Goal: Task Accomplishment & Management: Complete application form

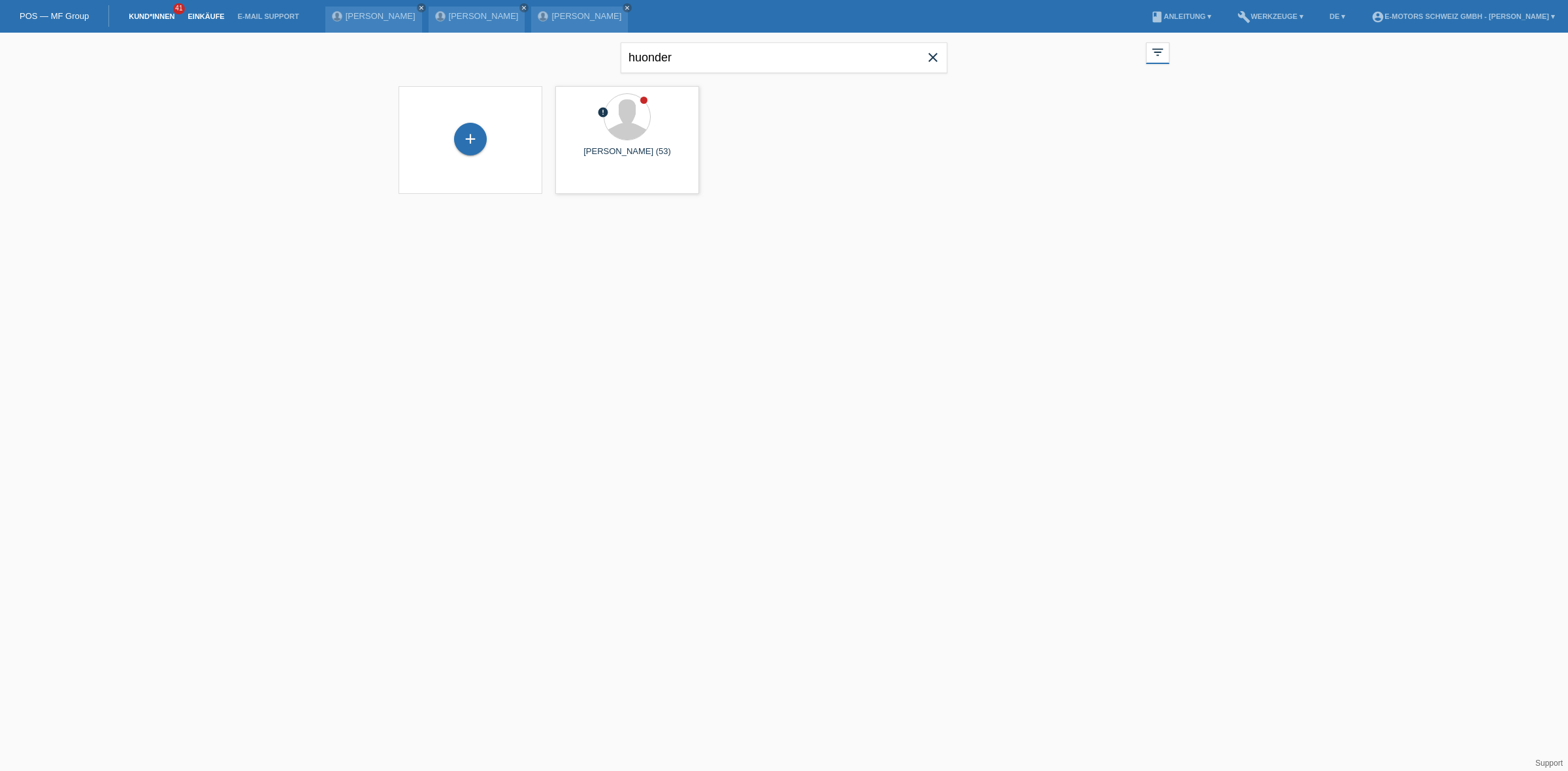
click at [209, 13] on link "Einkäufe" at bounding box center [206, 16] width 50 height 8
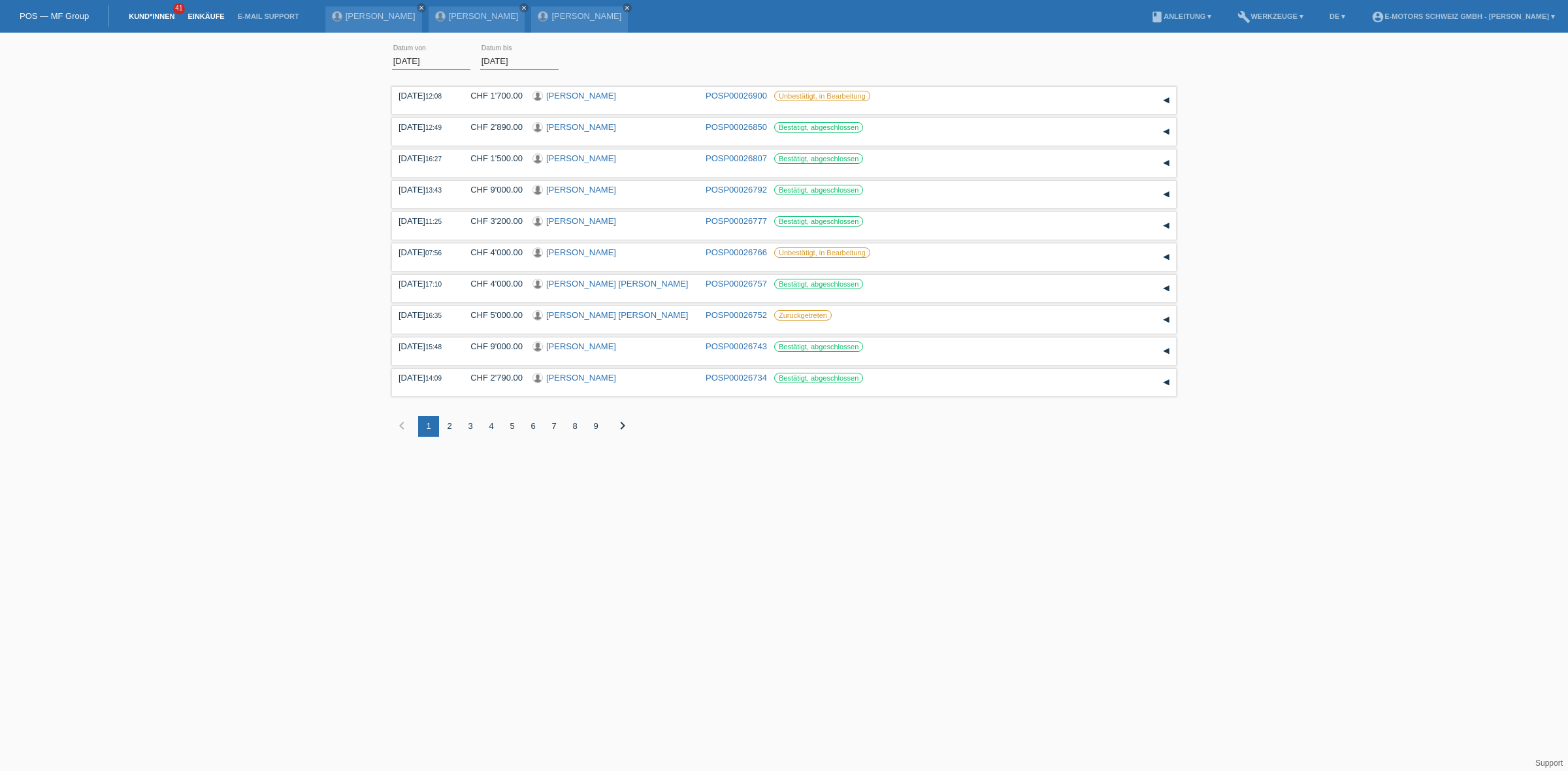
click at [149, 13] on link "Kund*innen" at bounding box center [152, 16] width 59 height 8
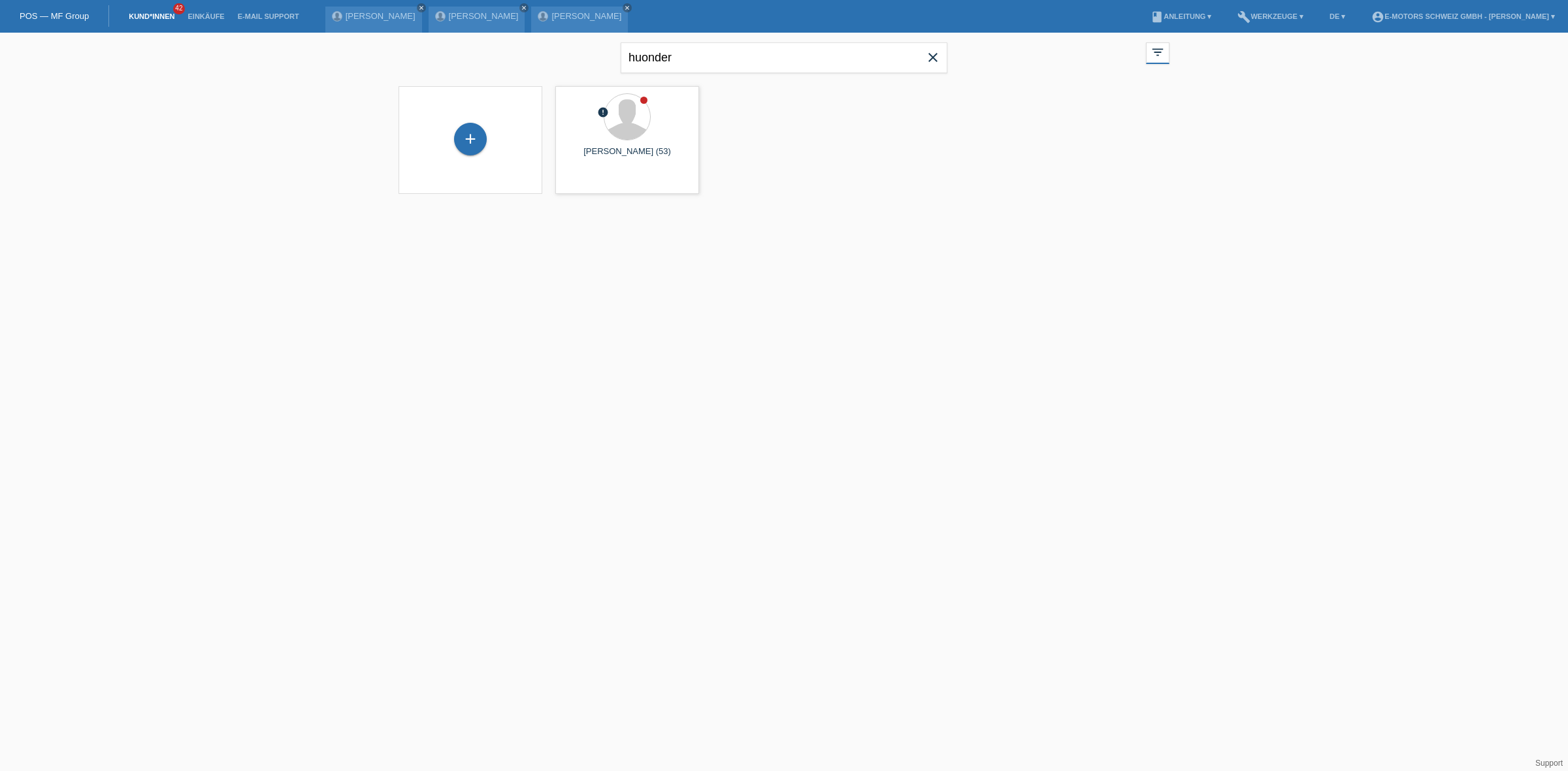
click at [938, 56] on icon "close" at bounding box center [933, 57] width 16 height 16
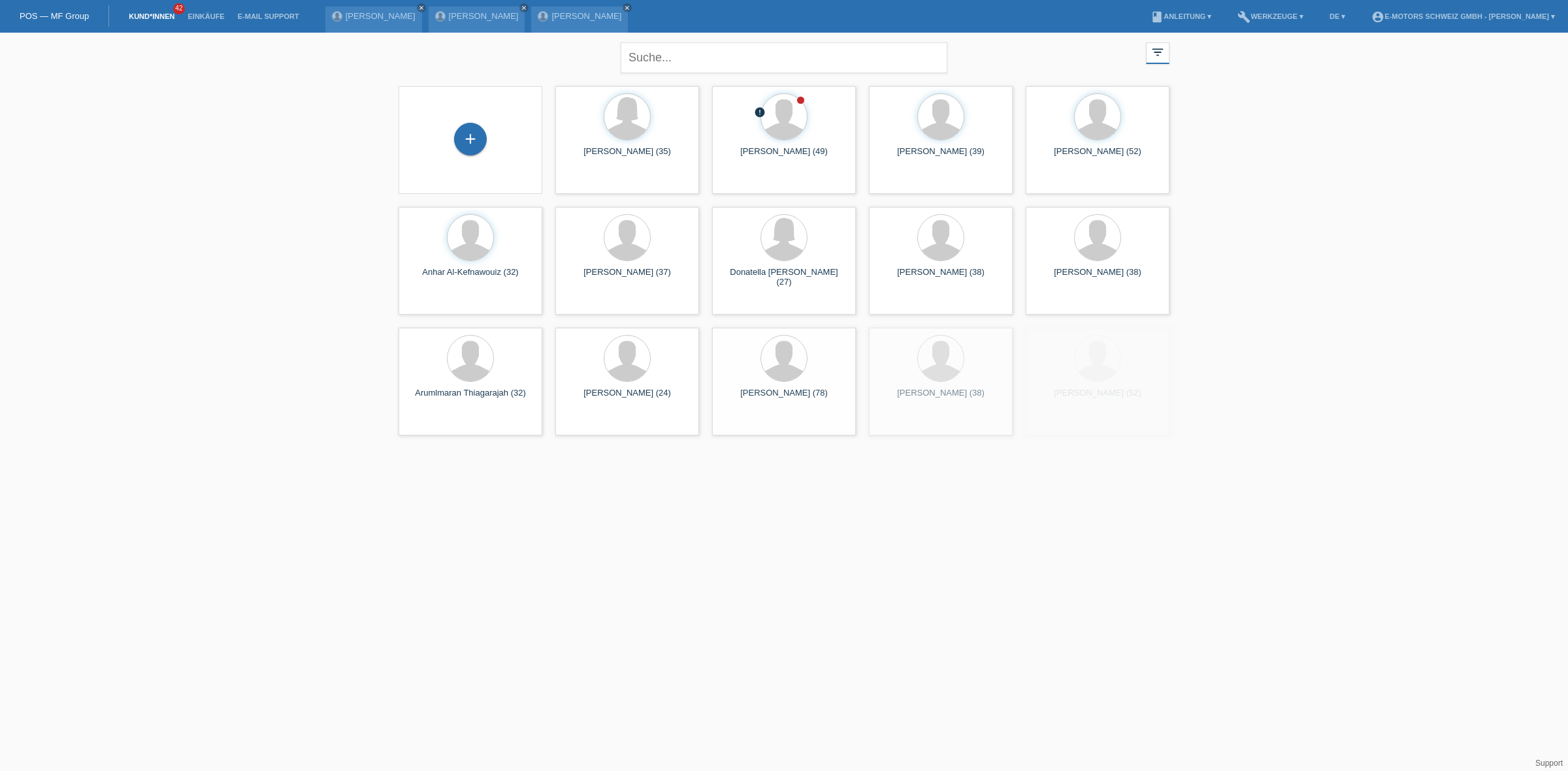
click at [461, 139] on div "+" at bounding box center [470, 139] width 33 height 33
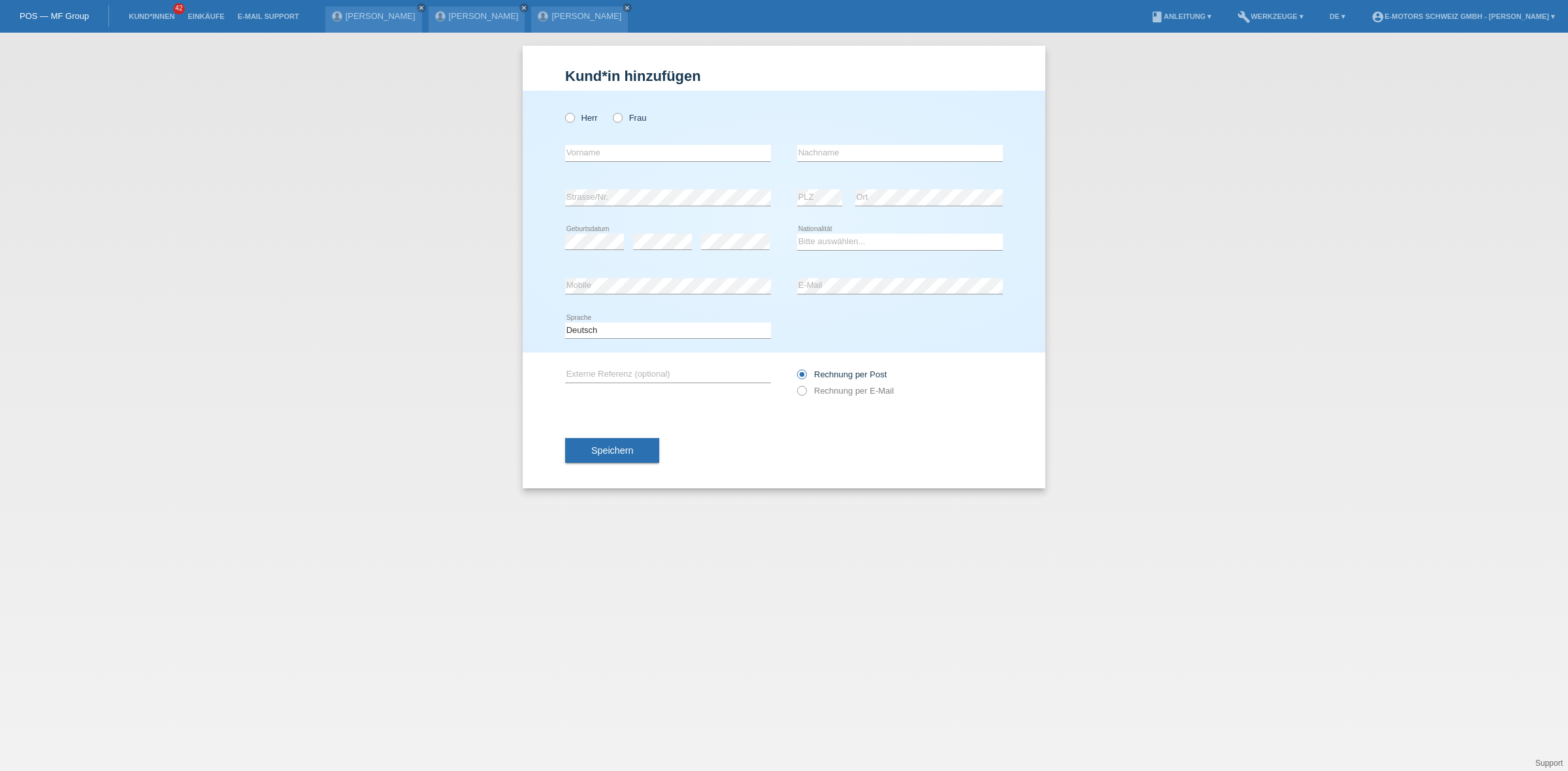
click at [563, 120] on div "Herr Frau error Vorname error" at bounding box center [784, 221] width 522 height 262
click at [563, 111] on icon at bounding box center [563, 111] width 0 height 0
click at [568, 122] on input "Herr" at bounding box center [569, 117] width 8 height 8
radio input "true"
click at [0, 191] on div "Kund*in hinzufügen Kunde hinzufügen Kundin hinzufügen Herr Frau error Vorname e…" at bounding box center [784, 402] width 1568 height 739
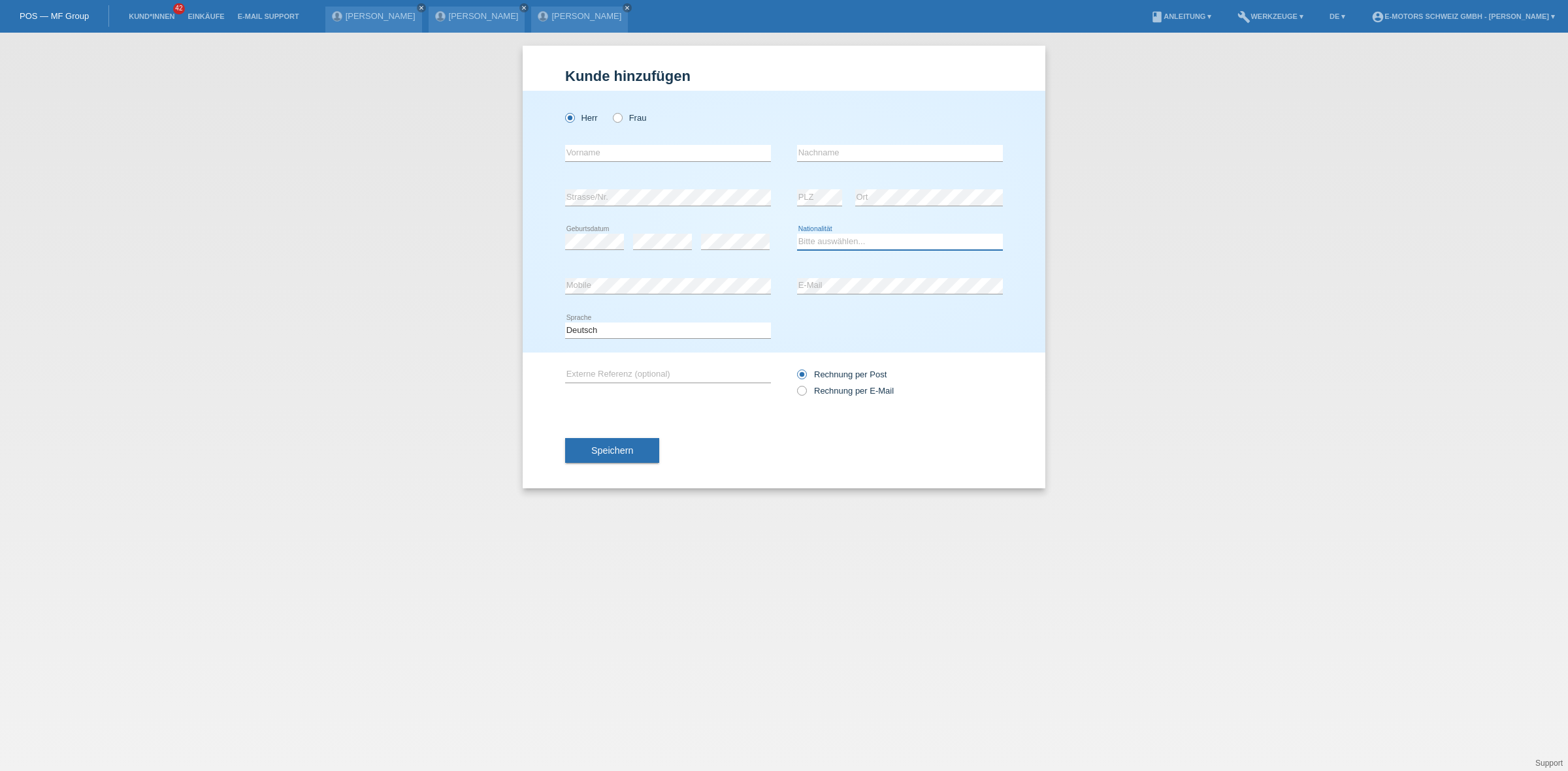
click at [867, 241] on select "Bitte auswählen... Schweiz Deutschland Liechtenstein Österreich ------------ Af…" at bounding box center [900, 241] width 206 height 16
select select "IT"
click at [797, 234] on select "Bitte auswählen... Schweiz Deutschland Liechtenstein Österreich ------------ Af…" at bounding box center [900, 241] width 206 height 16
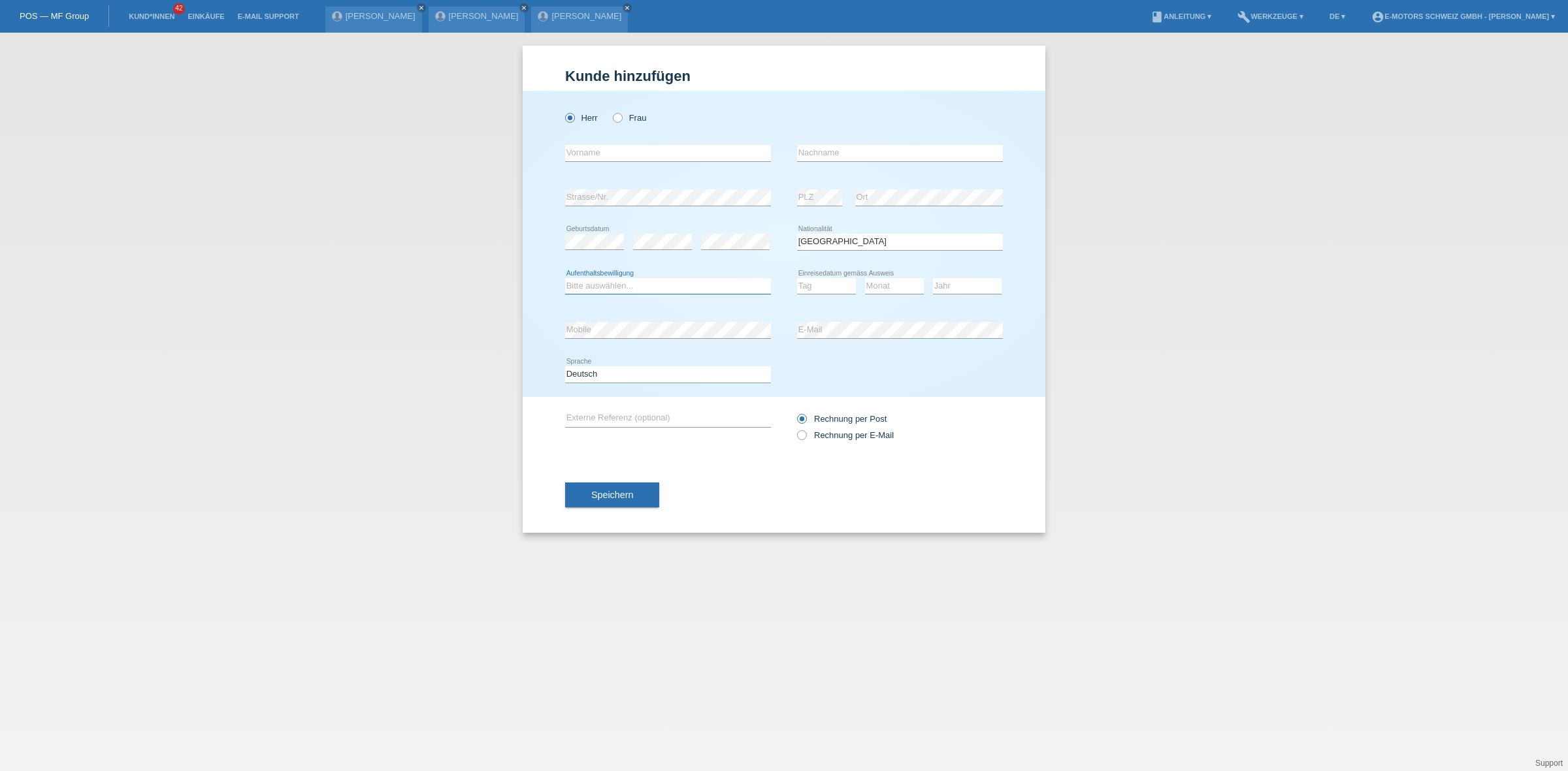
click at [603, 289] on select "Bitte auswählen... C B B - Flüchtlingsstatus Andere" at bounding box center [667, 286] width 206 height 16
select select "C"
click at [565, 278] on select "Bitte auswählen... C B B - Flüchtlingsstatus Andere" at bounding box center [667, 286] width 206 height 16
click at [884, 151] on input "text" at bounding box center [900, 153] width 206 height 16
paste input "Giandinoto"
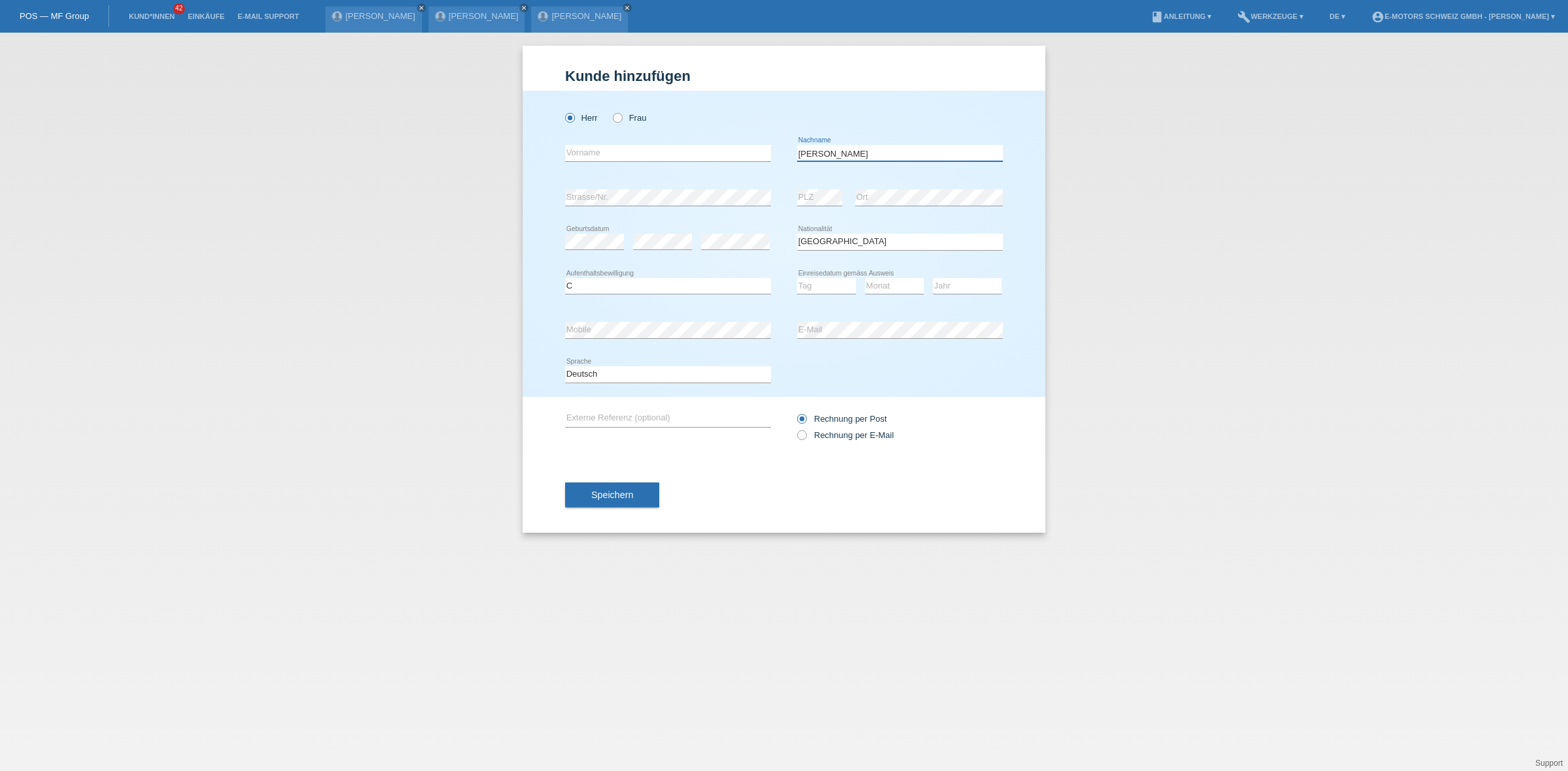
type input "Giandinoto"
click at [593, 154] on input "text" at bounding box center [667, 153] width 206 height 16
paste input "Simone"
type input "Simone"
click at [521, 331] on div "Kund*in hinzufügen Kunde hinzufügen Kundin hinzufügen Herr Frau Simone error Vo…" at bounding box center [784, 402] width 1568 height 739
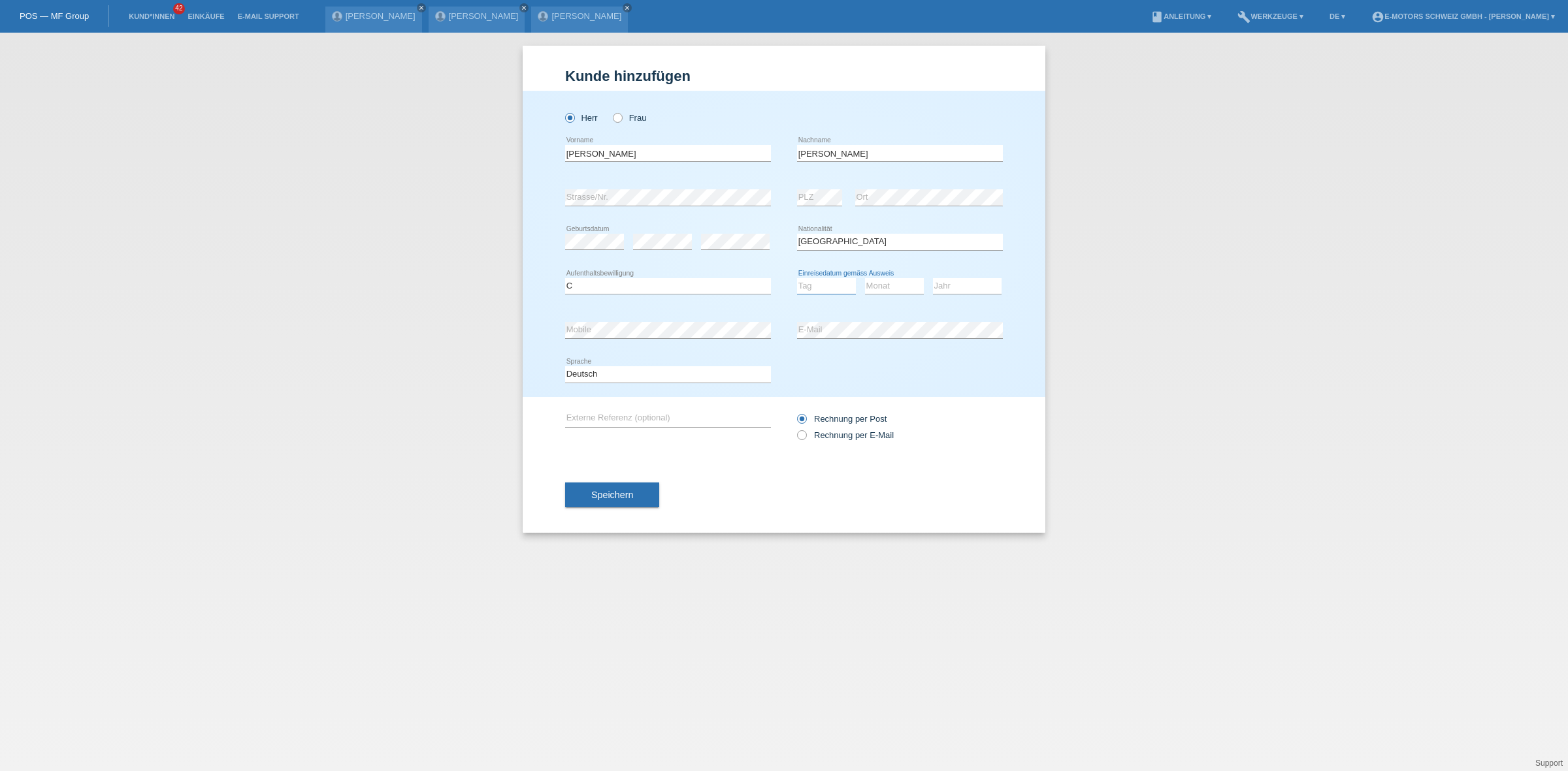
click at [811, 280] on select "Tag 01 02 03 04 05 06 07 08 09 10 11" at bounding box center [827, 286] width 59 height 16
select select "08"
click at [797, 278] on select "Tag 01 02 03 04 05 06 07 08 09 10 11" at bounding box center [827, 286] width 59 height 16
click at [884, 283] on select "Monat 01 02 03 04 05 06 07 08 09 10 11" at bounding box center [894, 286] width 59 height 16
select select "07"
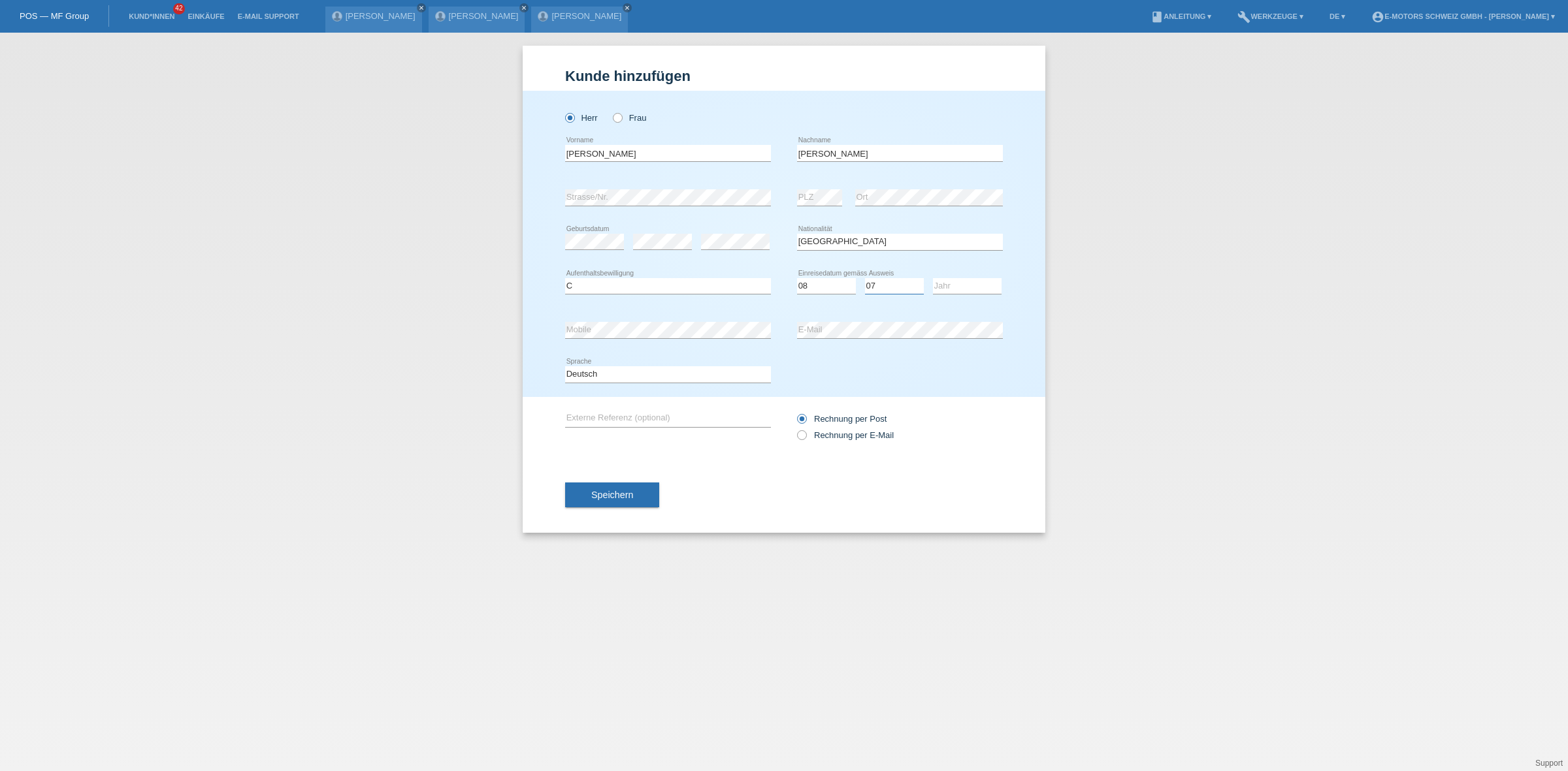
click at [865, 278] on select "Monat 01 02 03 04 05 06 07 08 09 10 11" at bounding box center [894, 286] width 59 height 16
click at [952, 290] on select "Jahr 2025 2024 2023 2022 2021 2020 2019 2018 2017 2016 2015 2014 2013 2012 2011…" at bounding box center [967, 286] width 68 height 16
select select "2011"
click at [933, 278] on select "Jahr 2025 2024 2023 2022 2021 2020 2019 2018 2017 2016 2015 2014 2013 2012 2011…" at bounding box center [967, 286] width 68 height 16
click at [630, 504] on button "Speichern" at bounding box center [612, 495] width 94 height 25
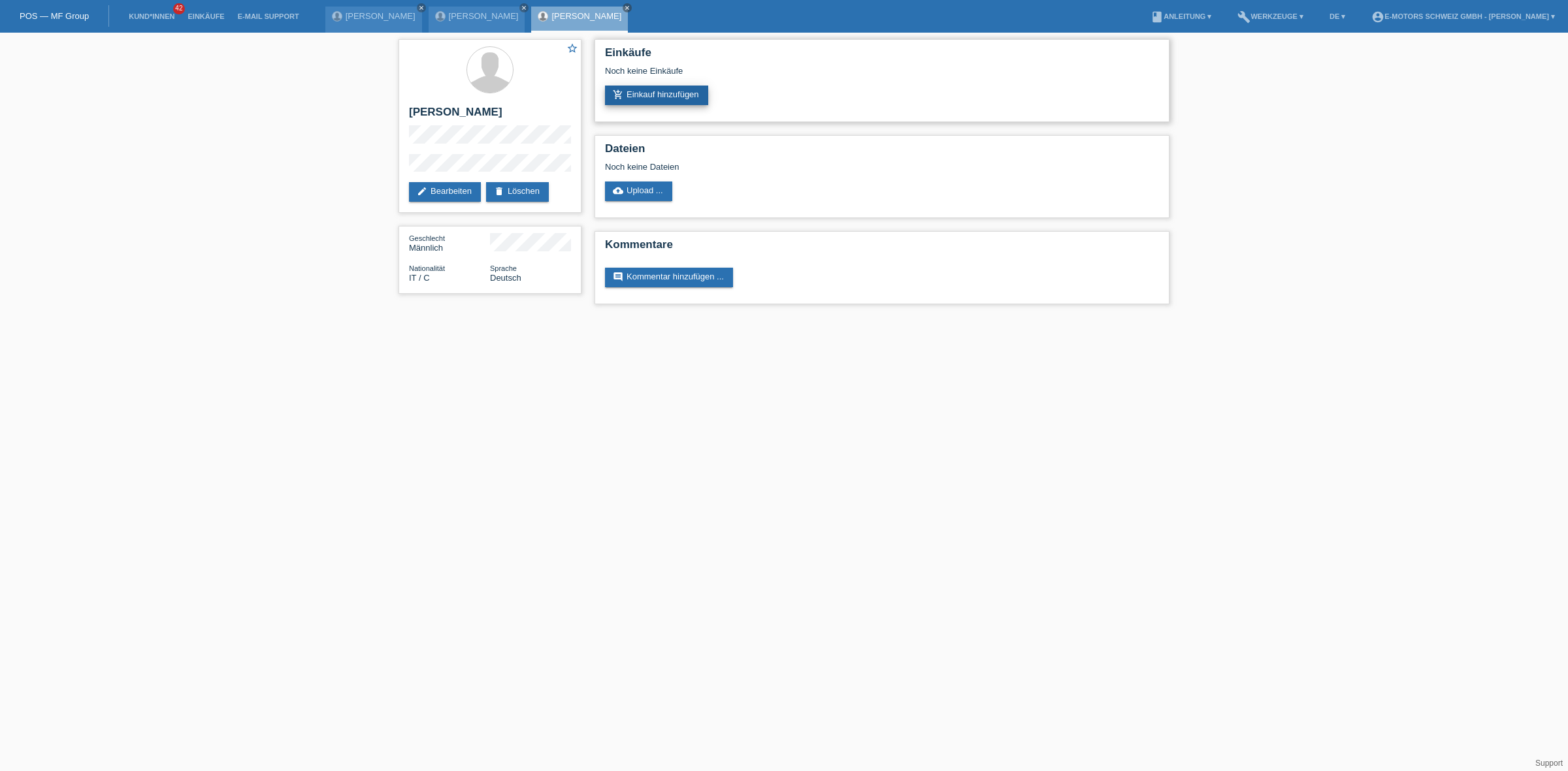
click at [687, 94] on link "add_shopping_cart Einkauf hinzufügen" at bounding box center [656, 95] width 103 height 20
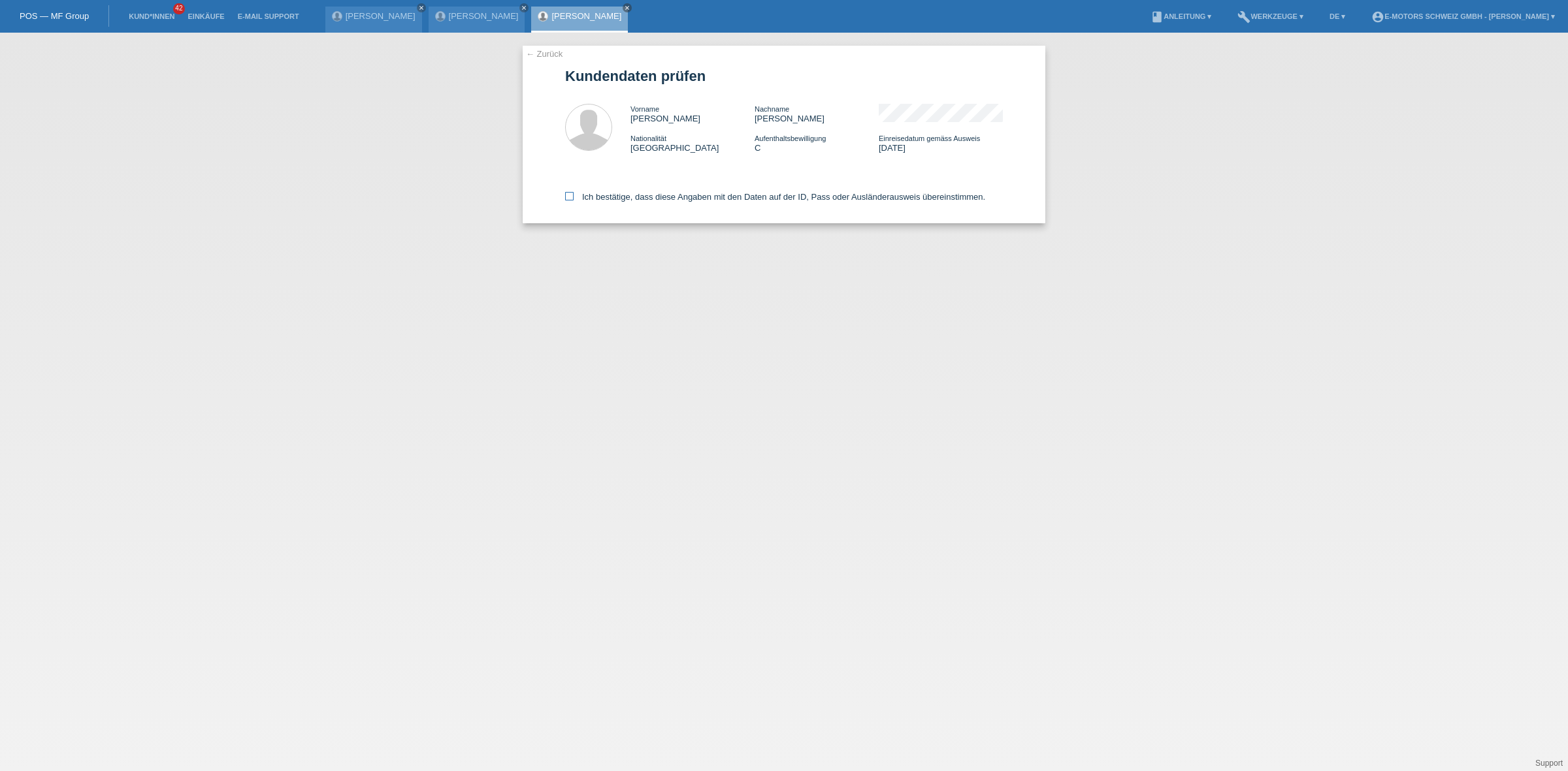
click at [649, 198] on label "Ich bestätige, dass diese Angaben mit den Daten auf der ID, Pass oder Ausländer…" at bounding box center [775, 197] width 420 height 10
click at [574, 198] on input "Ich bestätige, dass diese Angaben mit den Daten auf der ID, Pass oder Ausländer…" at bounding box center [569, 196] width 8 height 8
checkbox input "true"
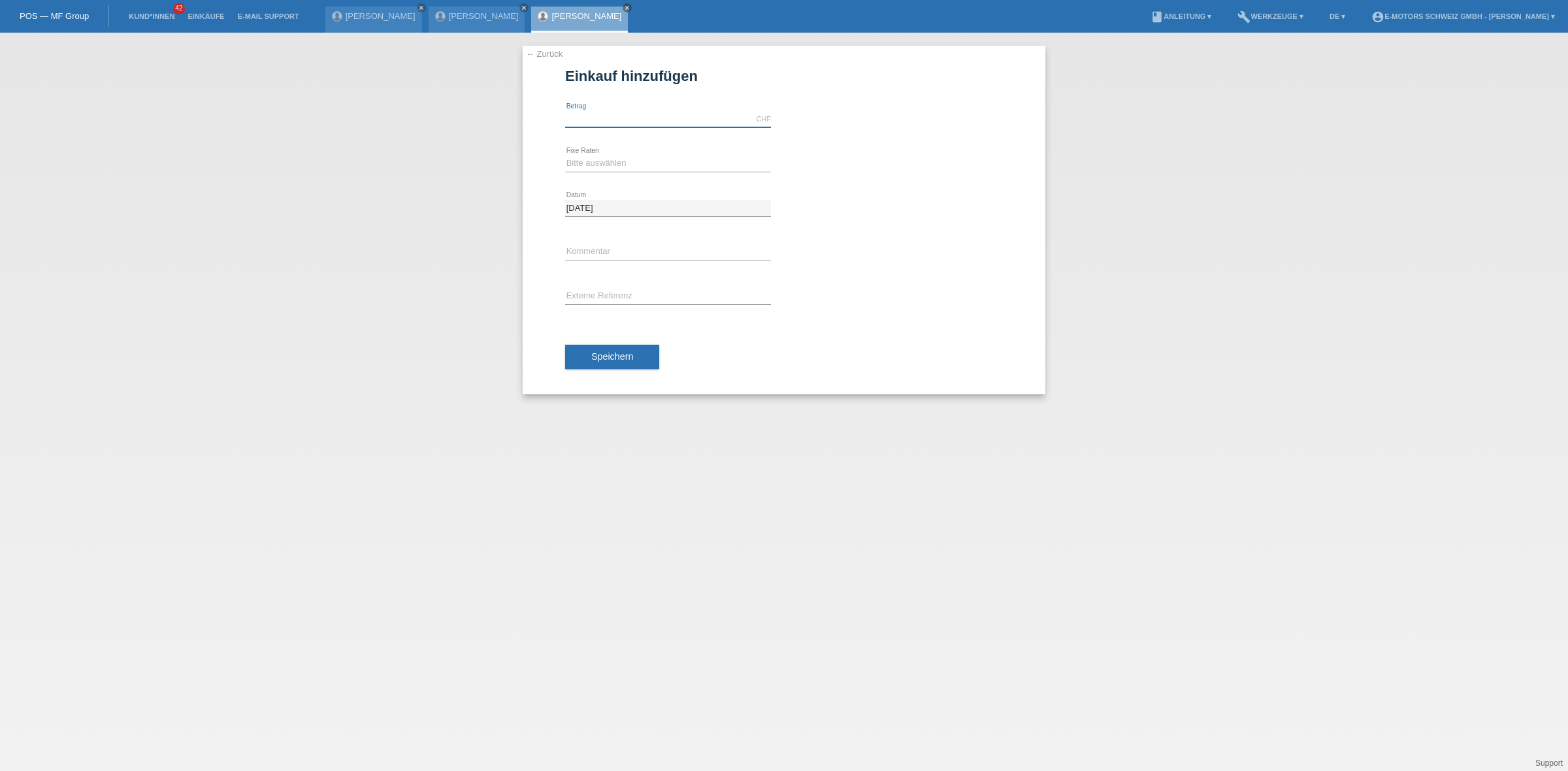
click at [612, 123] on input "text" at bounding box center [667, 119] width 206 height 16
type input "2890.00"
click at [621, 157] on select "Bitte auswählen 12 Raten 24 Raten 36 Raten 48 Raten" at bounding box center [667, 163] width 206 height 16
select select "213"
click at [565, 155] on select "Bitte auswählen 12 Raten 24 Raten 36 Raten 48 Raten" at bounding box center [667, 163] width 206 height 16
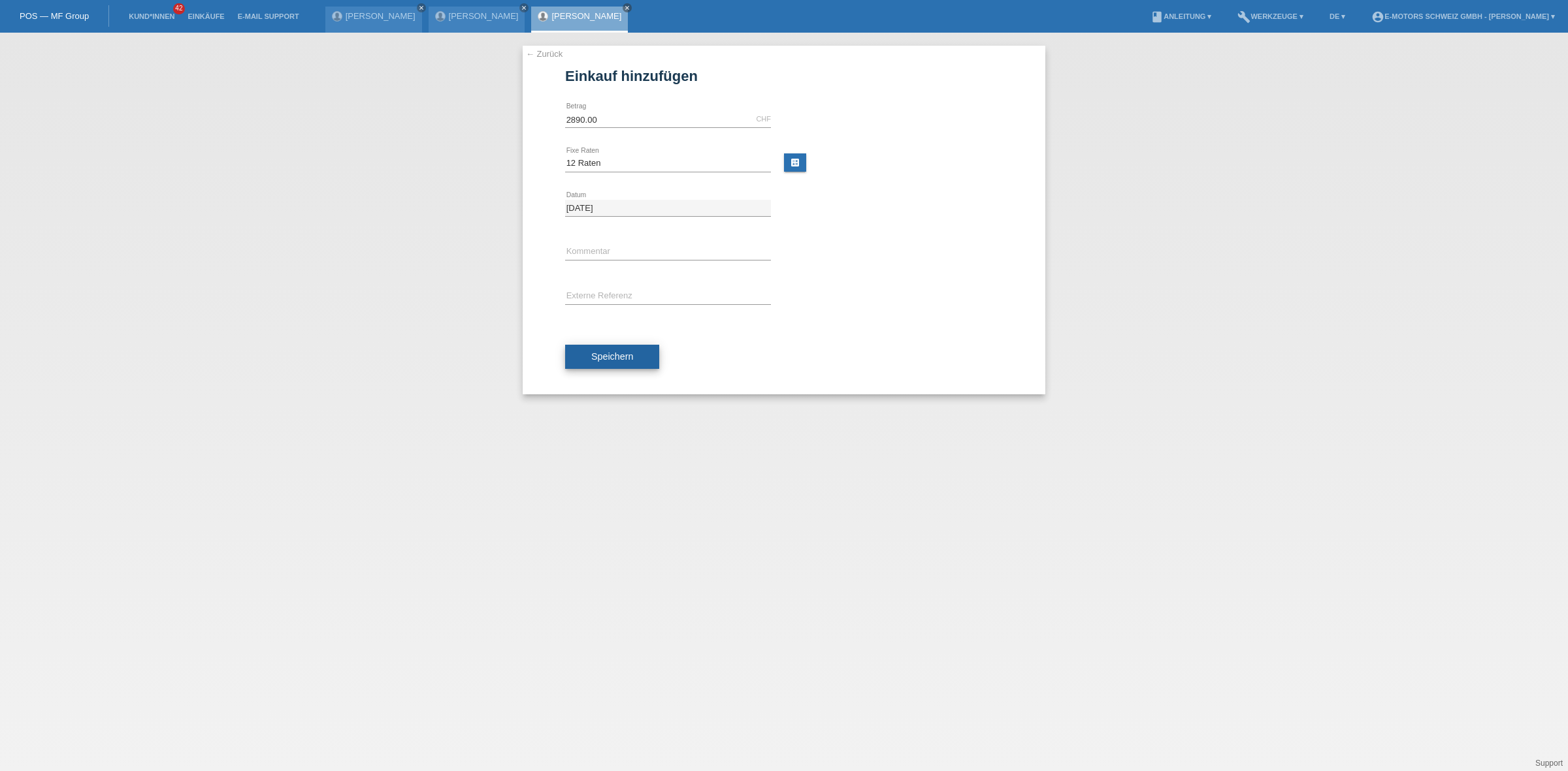
click at [622, 356] on span "Speichern" at bounding box center [612, 356] width 42 height 10
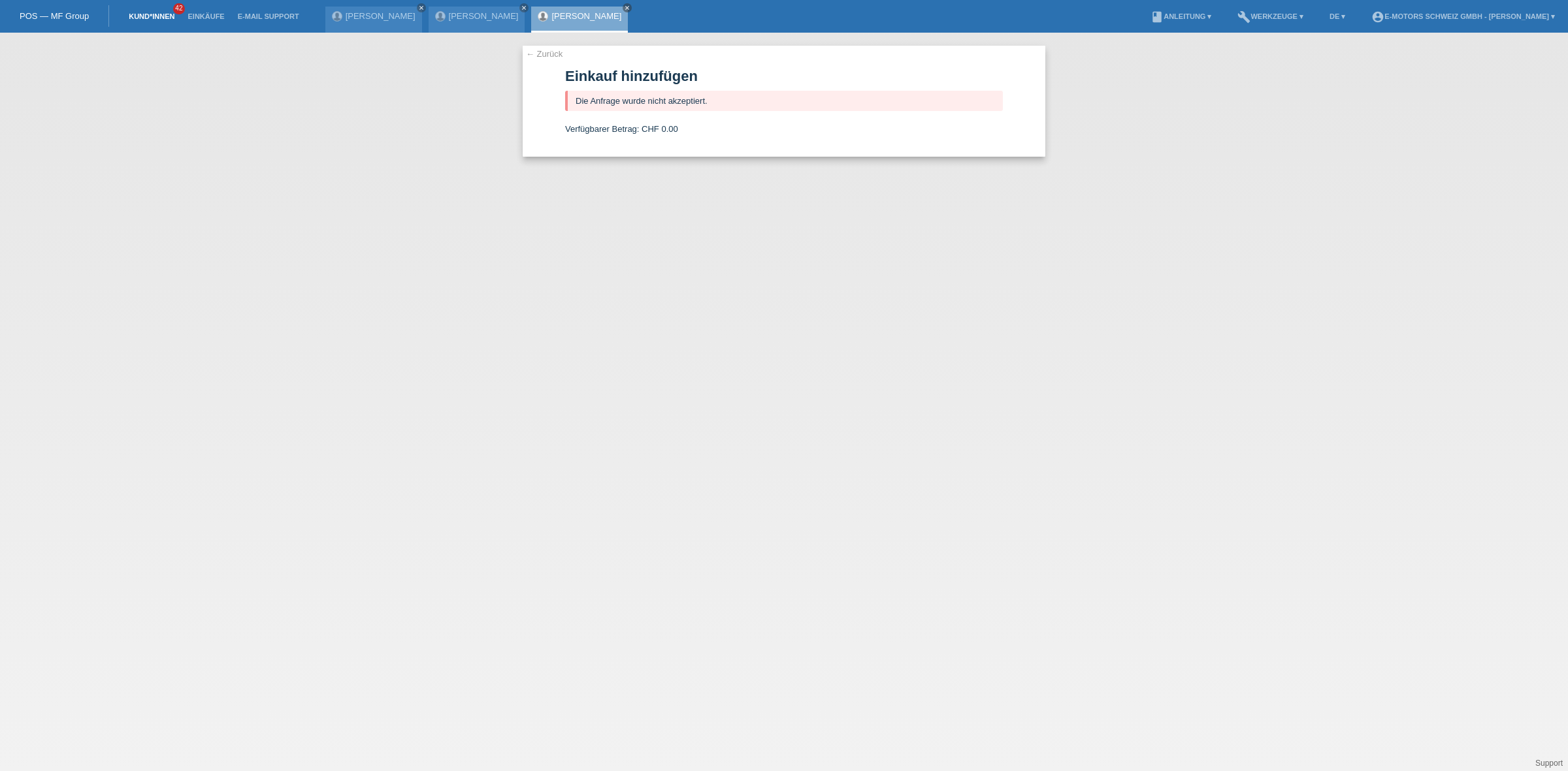
click at [168, 15] on link "Kund*innen" at bounding box center [152, 16] width 59 height 8
